Goal: Task Accomplishment & Management: Use online tool/utility

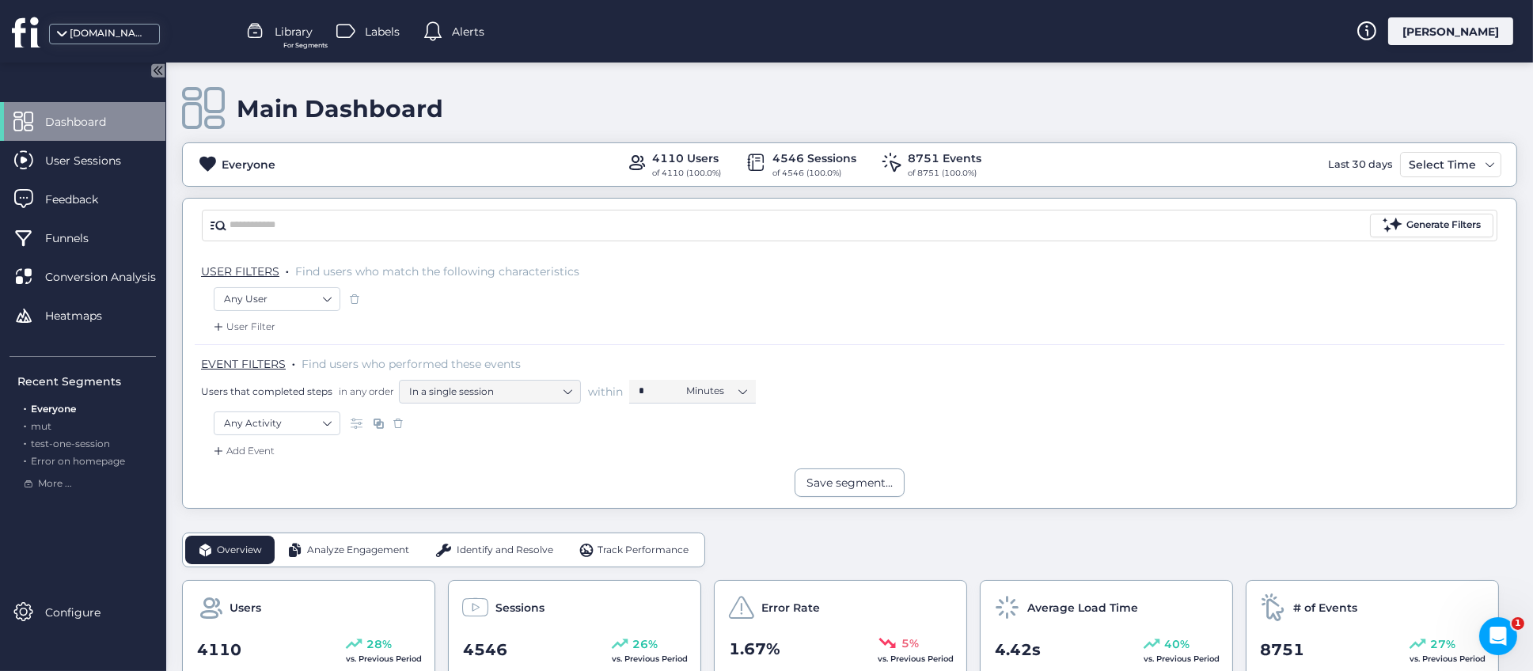
click at [78, 239] on span "Funnels" at bounding box center [78, 238] width 67 height 17
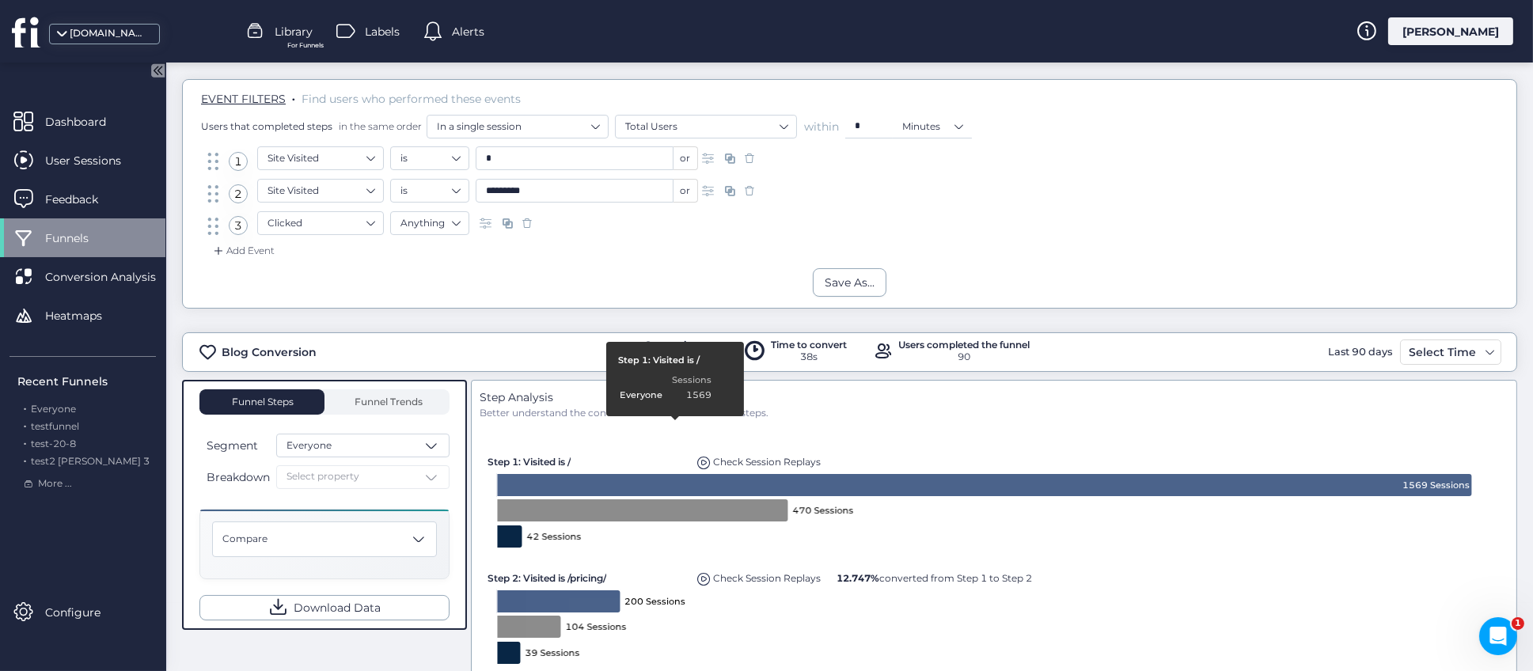
scroll to position [119, 0]
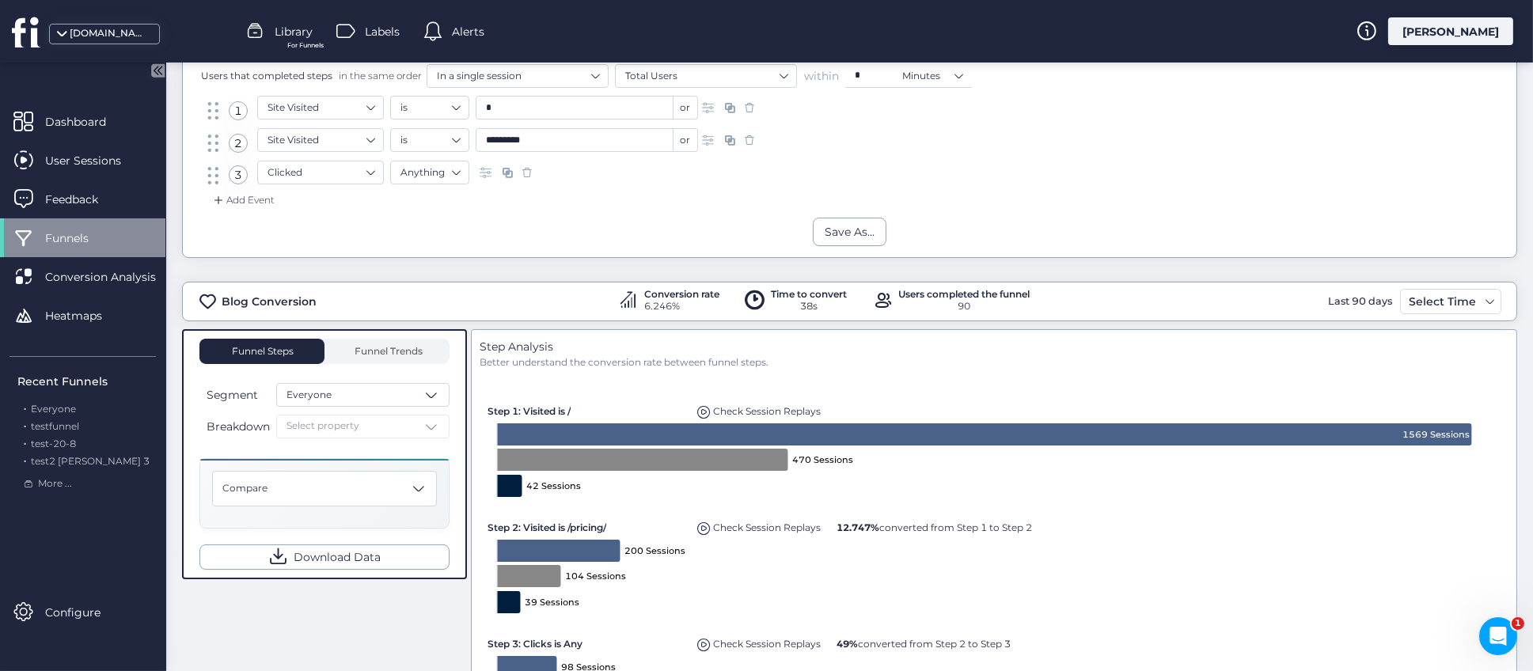
click at [412, 424] on div "Breakdown Select property" at bounding box center [324, 427] width 250 height 24
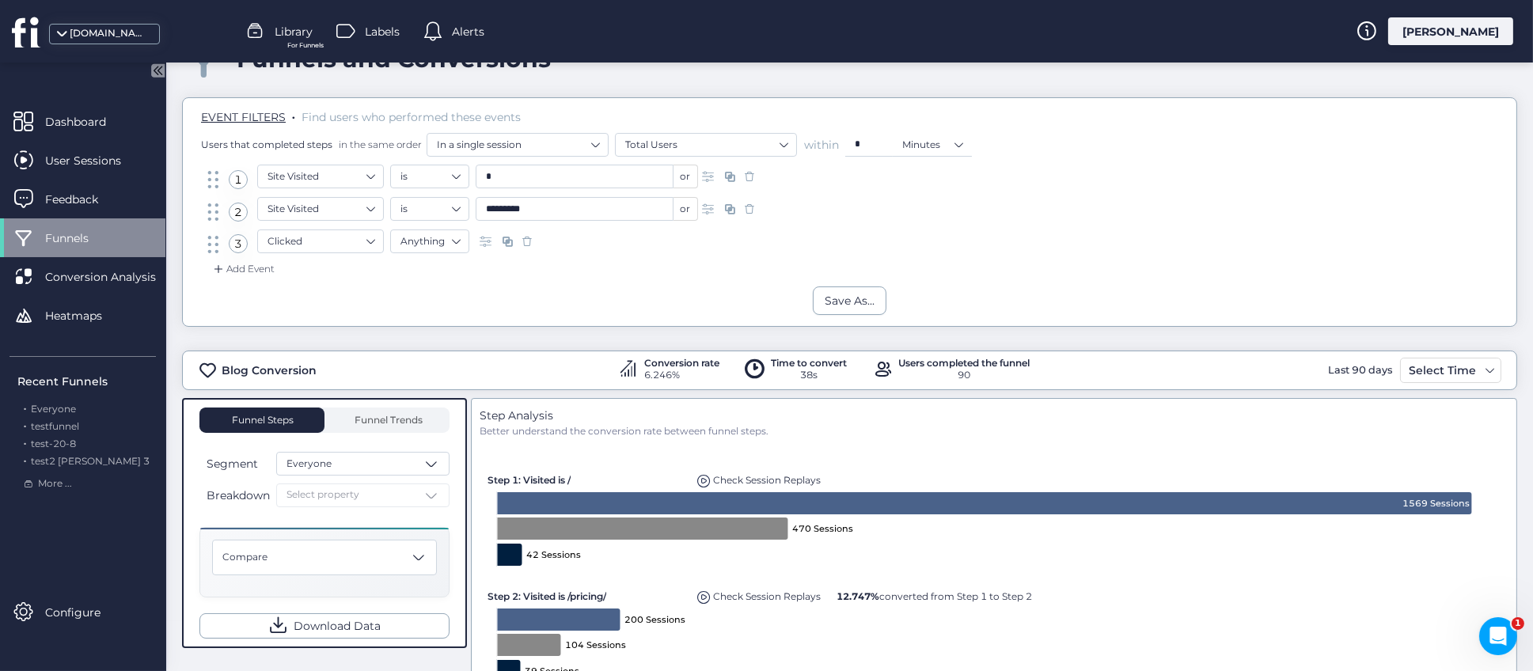
scroll to position [0, 0]
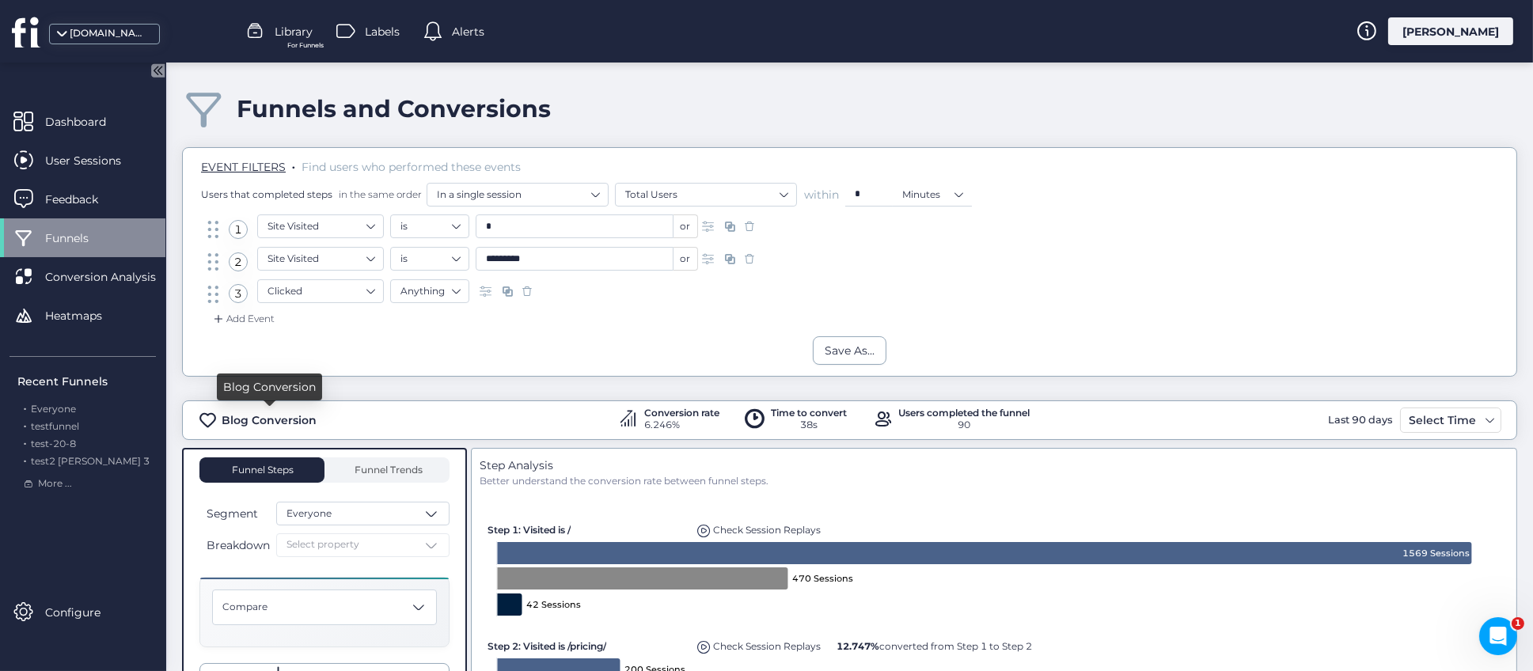
drag, startPoint x: 319, startPoint y: 424, endPoint x: 219, endPoint y: 426, distance: 99.8
click at [219, 426] on div "Blog Conversion Conversion rate 6.246% Time to convert 38s Users completed the …" at bounding box center [850, 420] width 1334 height 25
copy div "Blog Conversion"
click at [754, 94] on div "Funnels and Conversions" at bounding box center [849, 108] width 1335 height 45
click at [300, 38] on span "Library" at bounding box center [294, 31] width 38 height 17
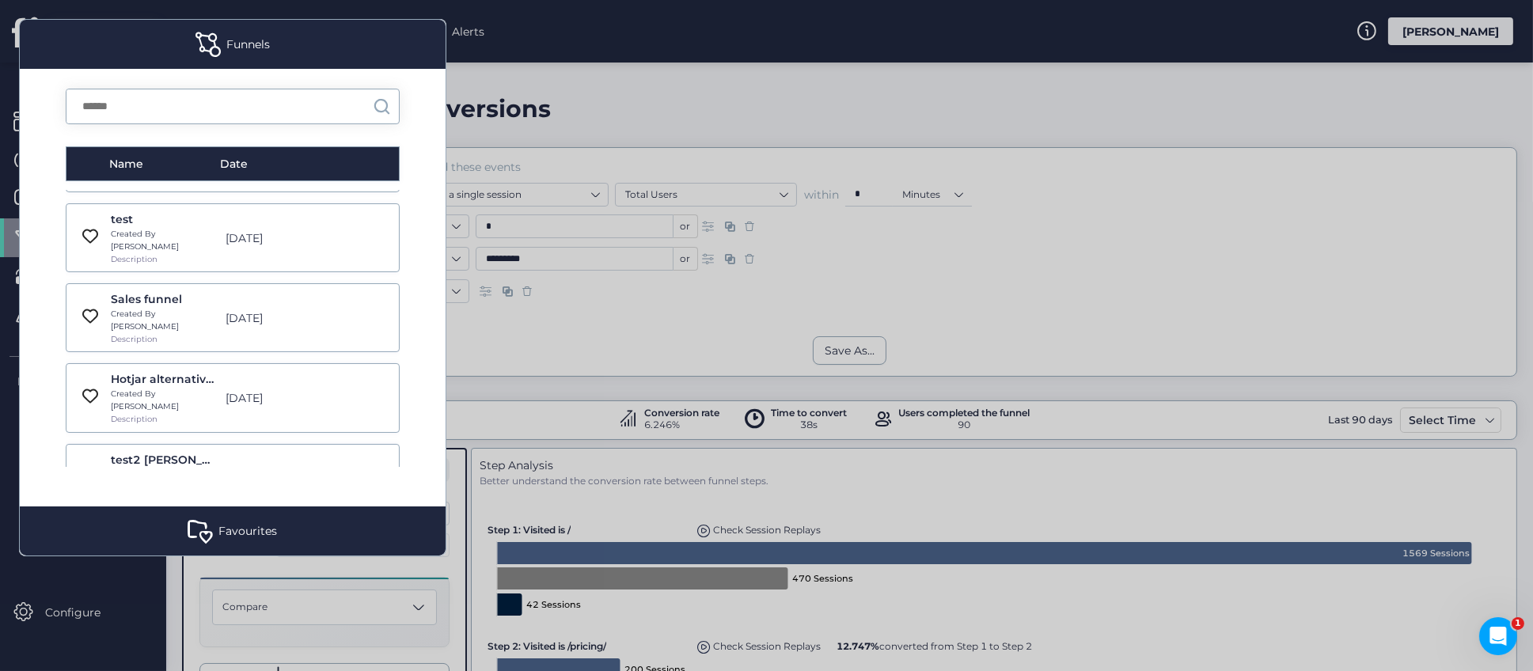
scroll to position [119, 0]
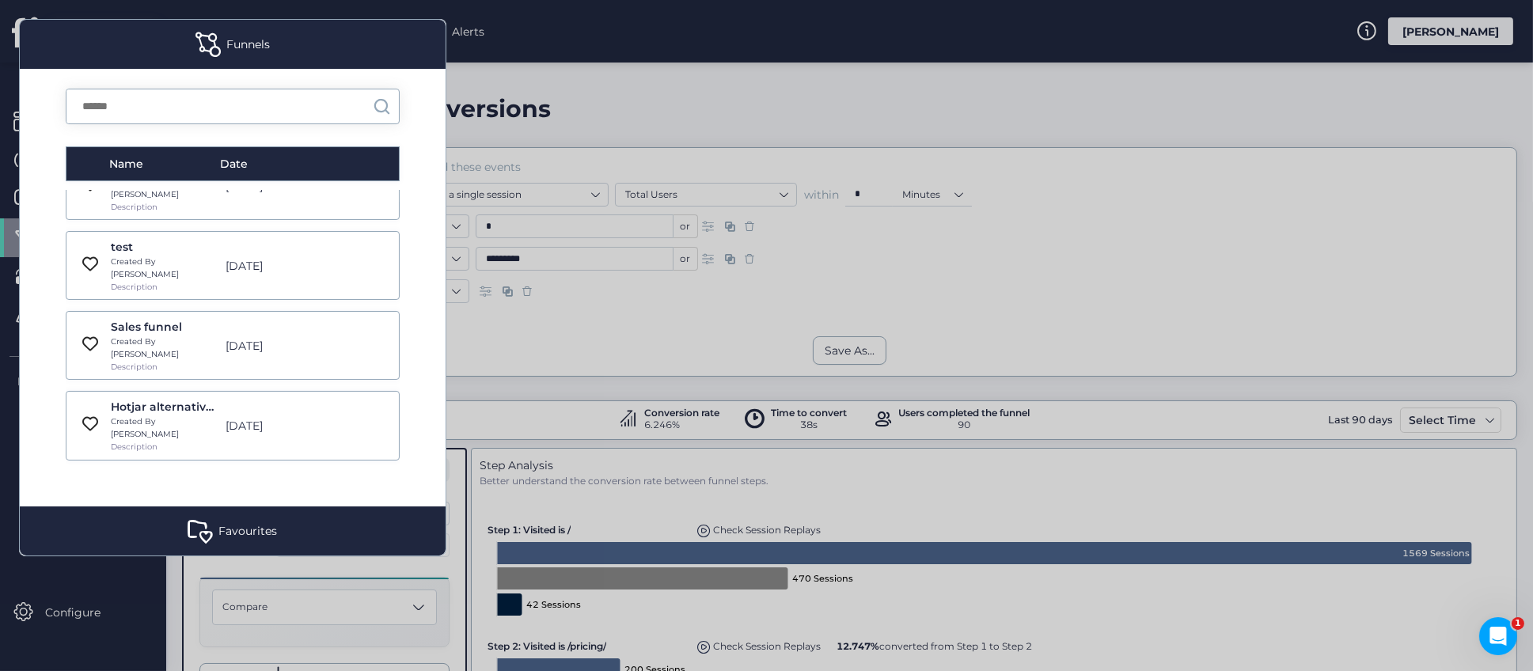
click at [149, 336] on div "Created By [PERSON_NAME]" at bounding box center [164, 348] width 106 height 25
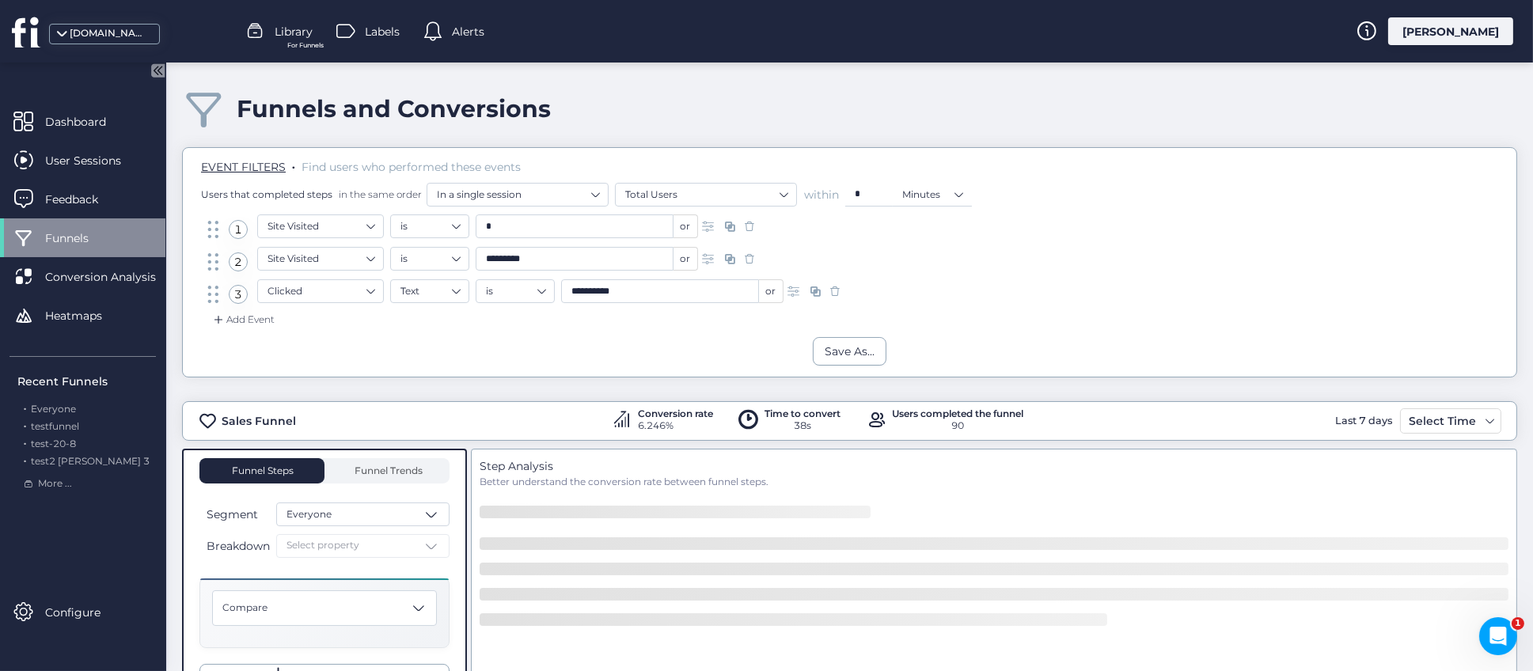
type input "**********"
type input "*"
